Goal: Check status: Check status

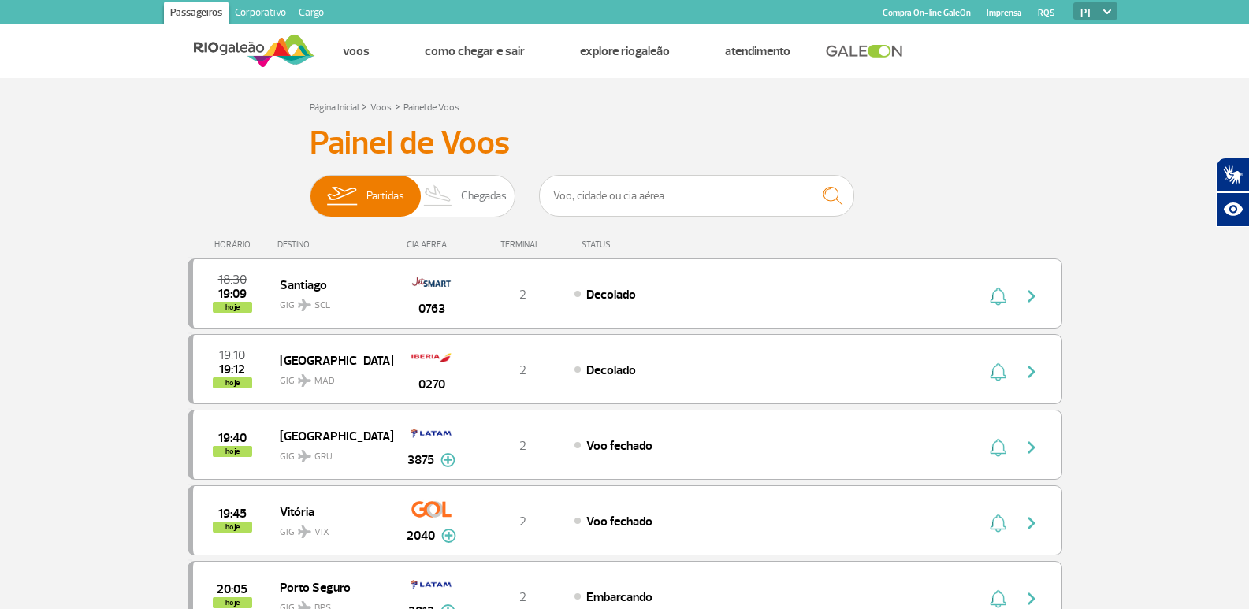
click at [513, 207] on div "Partidas Chegadas" at bounding box center [413, 198] width 206 height 47
click at [460, 199] on img at bounding box center [438, 196] width 47 height 41
click at [310, 188] on input "Partidas Chegadas" at bounding box center [310, 188] width 0 height 0
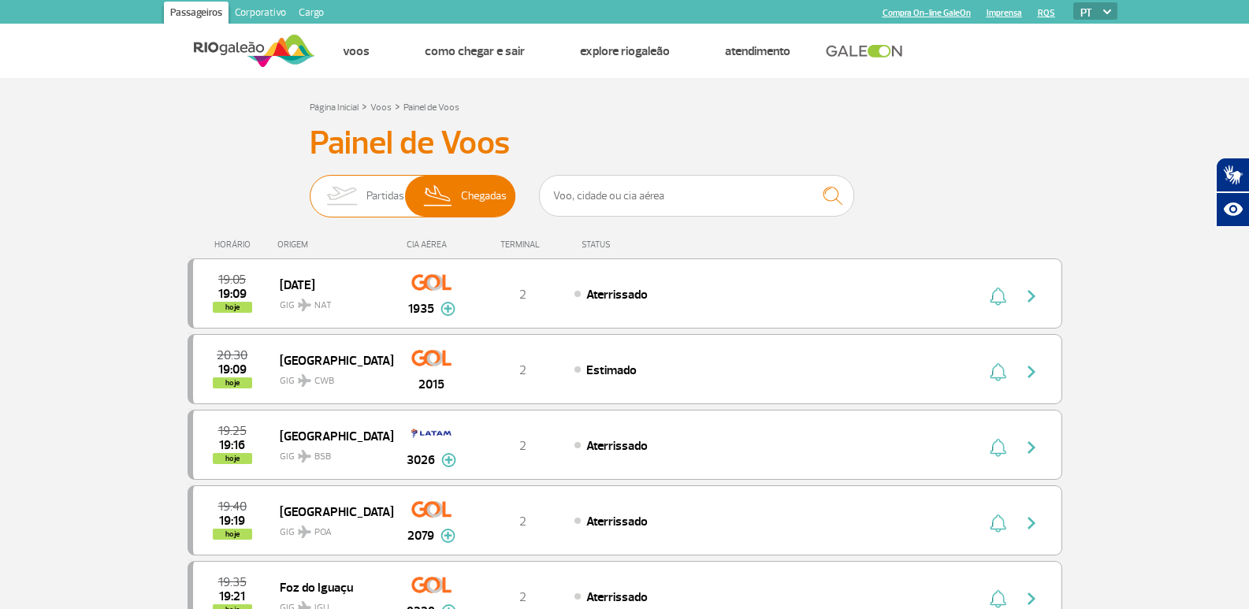
click at [374, 195] on span "Partidas" at bounding box center [386, 196] width 38 height 41
click at [310, 188] on input "Partidas Chegadas" at bounding box center [310, 188] width 0 height 0
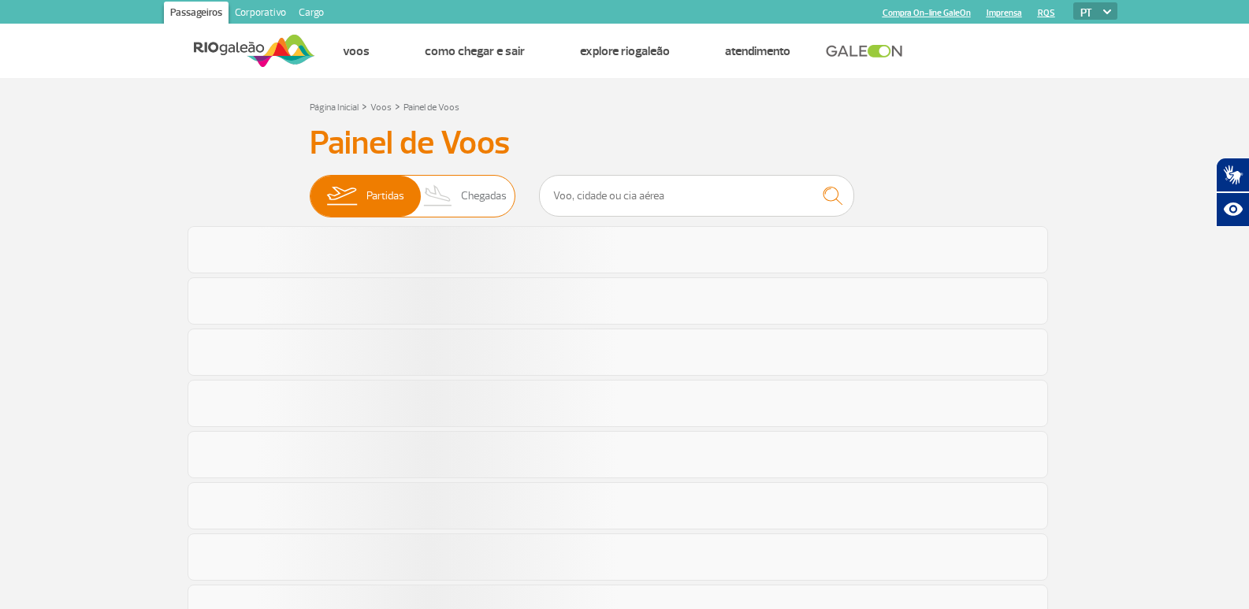
click at [466, 192] on span "Chegadas" at bounding box center [484, 196] width 46 height 41
click at [310, 188] on input "Partidas Chegadas" at bounding box center [310, 188] width 0 height 0
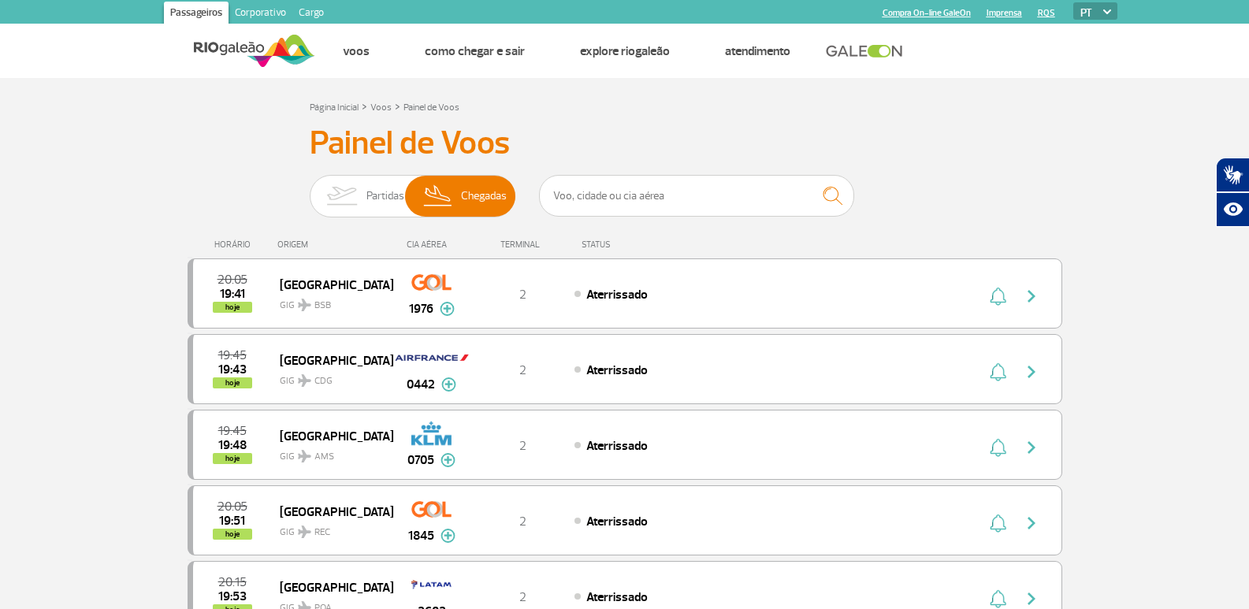
click at [1189, 74] on header "Passageiros Corporativo Cargo Compra On-line GaleOn Imprensa RQS PT ENG ESP Pág…" at bounding box center [624, 39] width 1249 height 78
click at [1033, 73] on ul "Página inicial Estacionamento Locadoras Táxis e aplicativos Ônibus BRT Metrô Ca…" at bounding box center [716, 51] width 802 height 54
